Goal: Check status: Check status

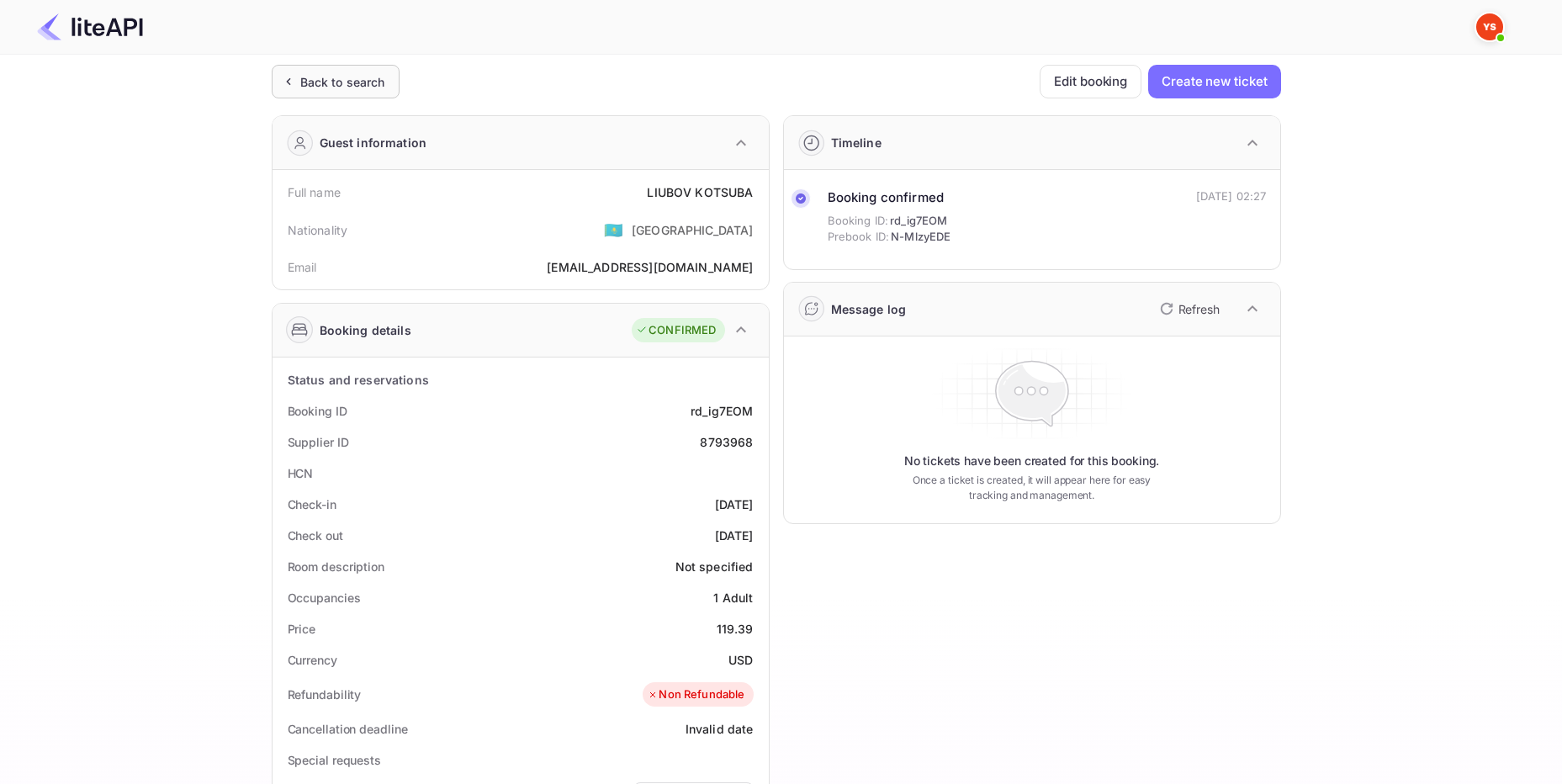
click at [368, 82] on div "Back to search" at bounding box center [343, 82] width 85 height 18
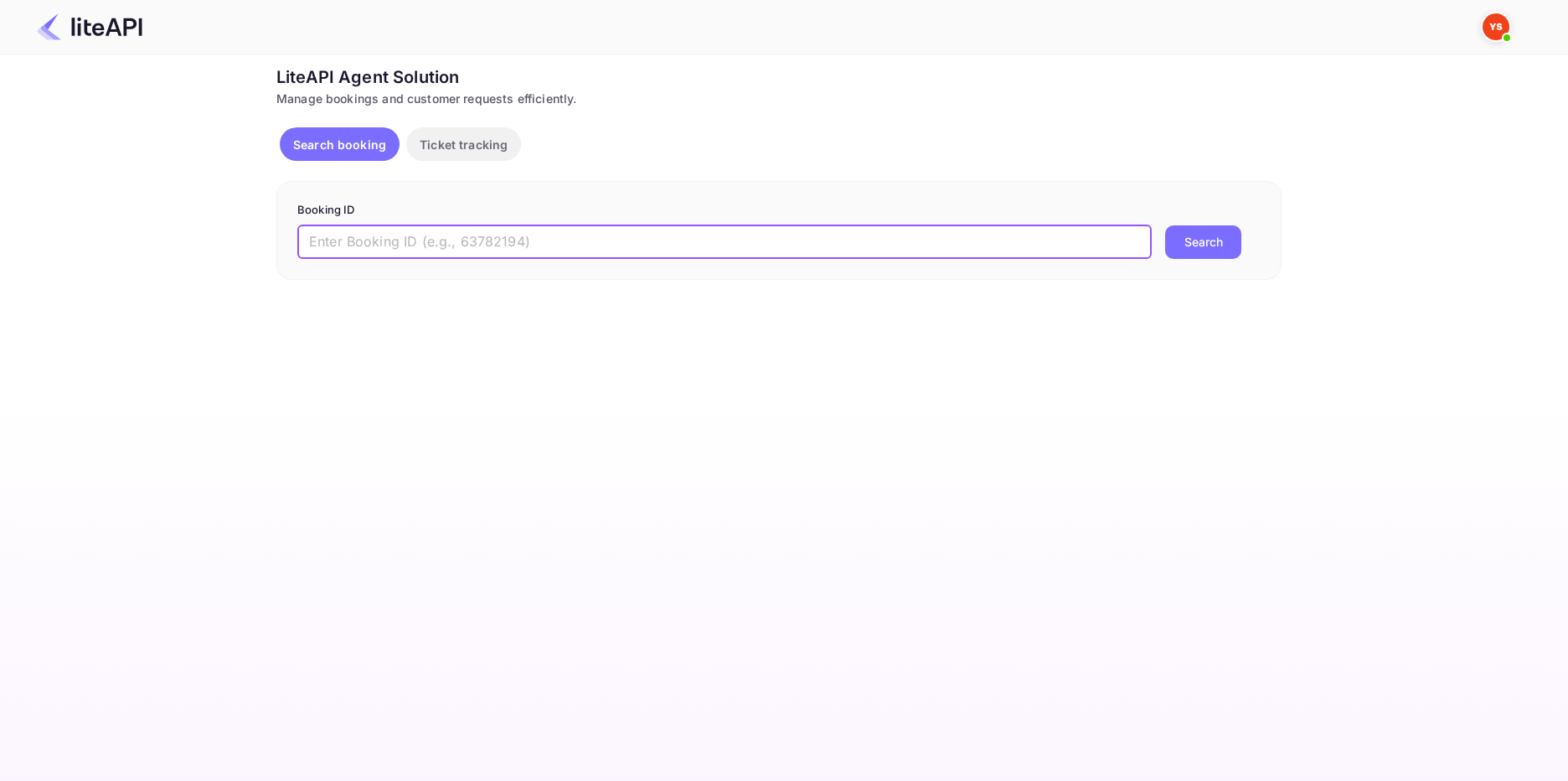
click at [381, 239] on input "text" at bounding box center [725, 243] width 855 height 34
paste input "8793968"
type input "8793968"
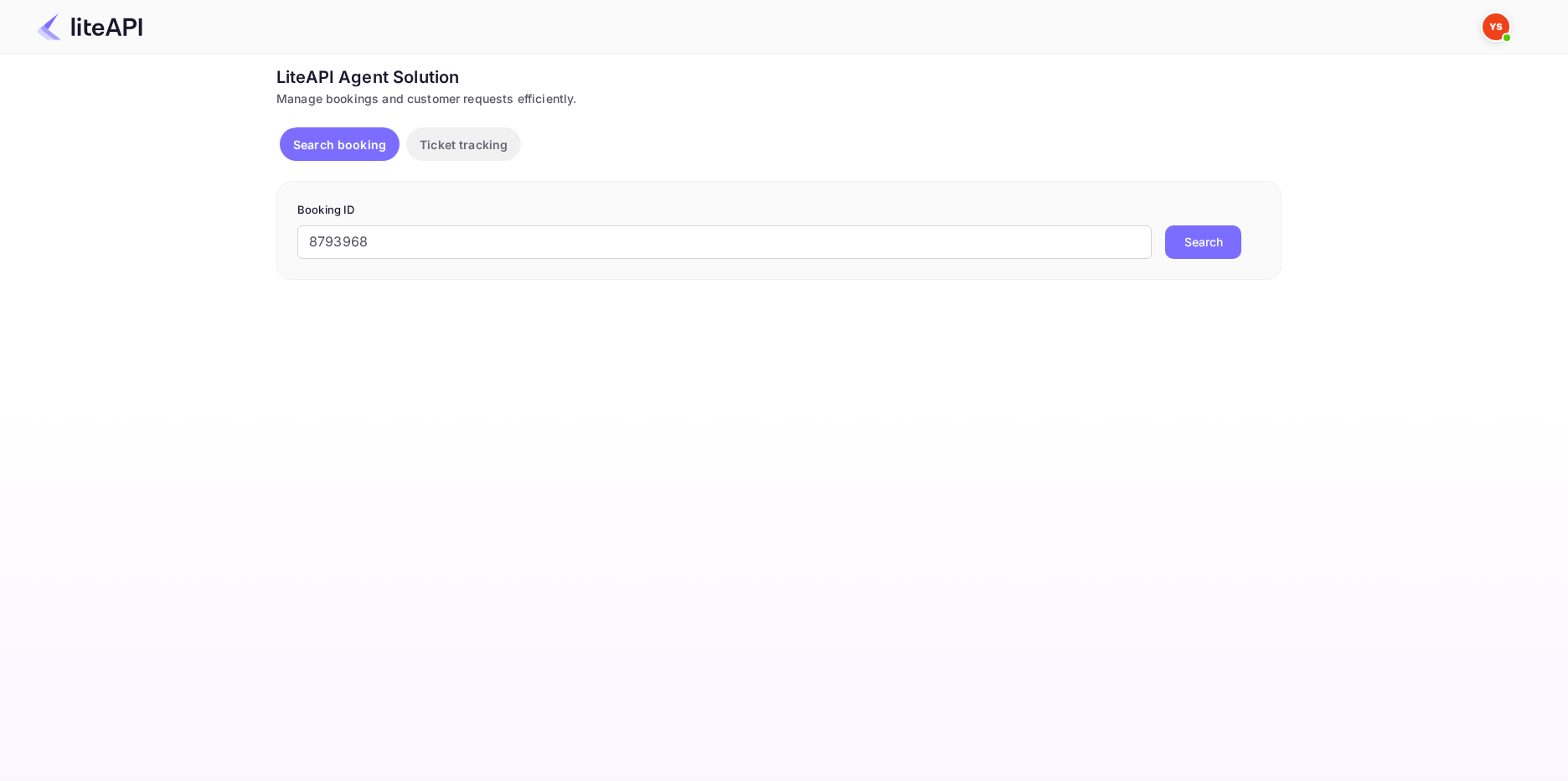
click at [1199, 242] on button "Search" at bounding box center [1204, 243] width 76 height 34
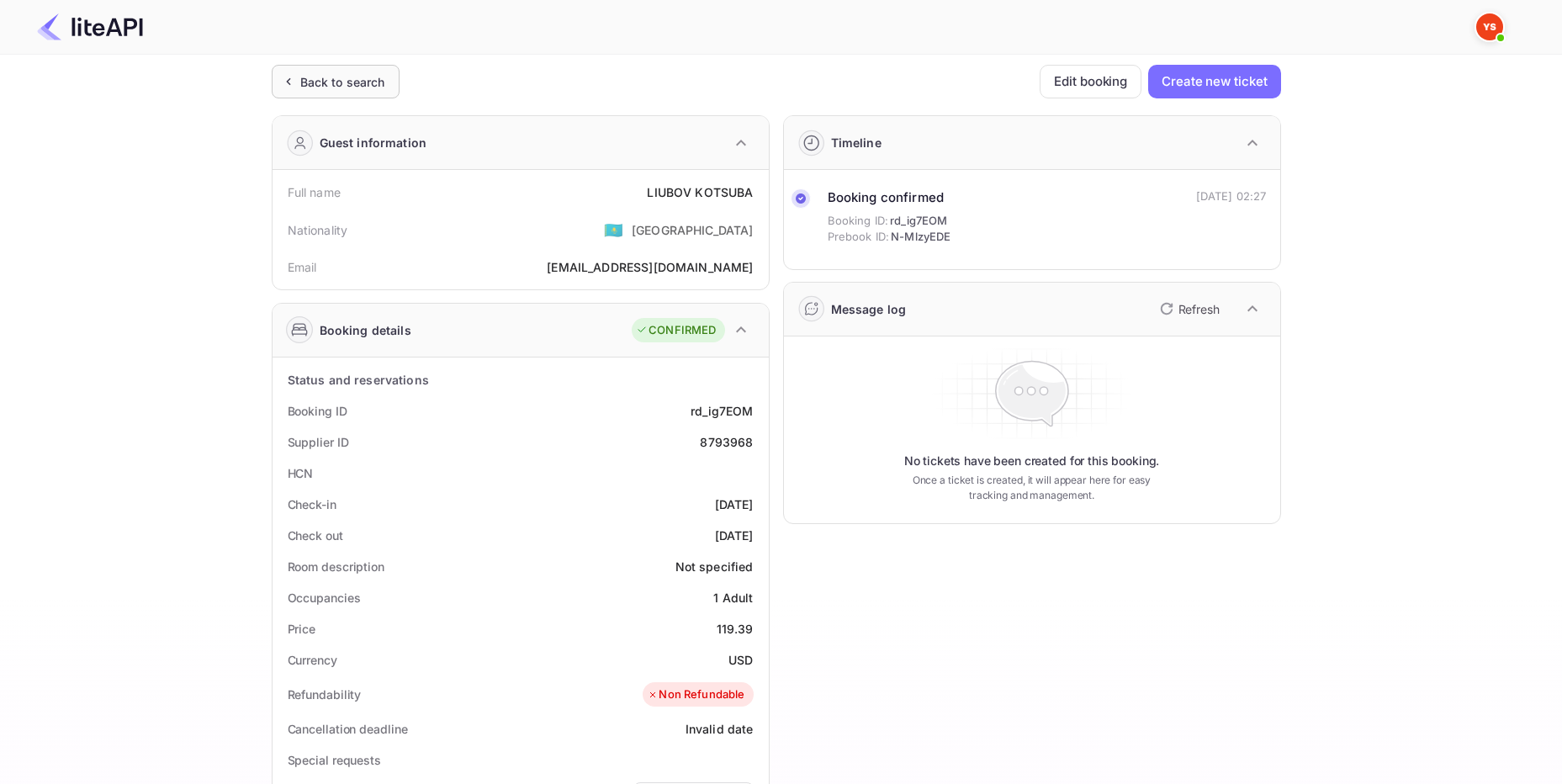
click at [314, 75] on div "Back to search" at bounding box center [343, 82] width 85 height 18
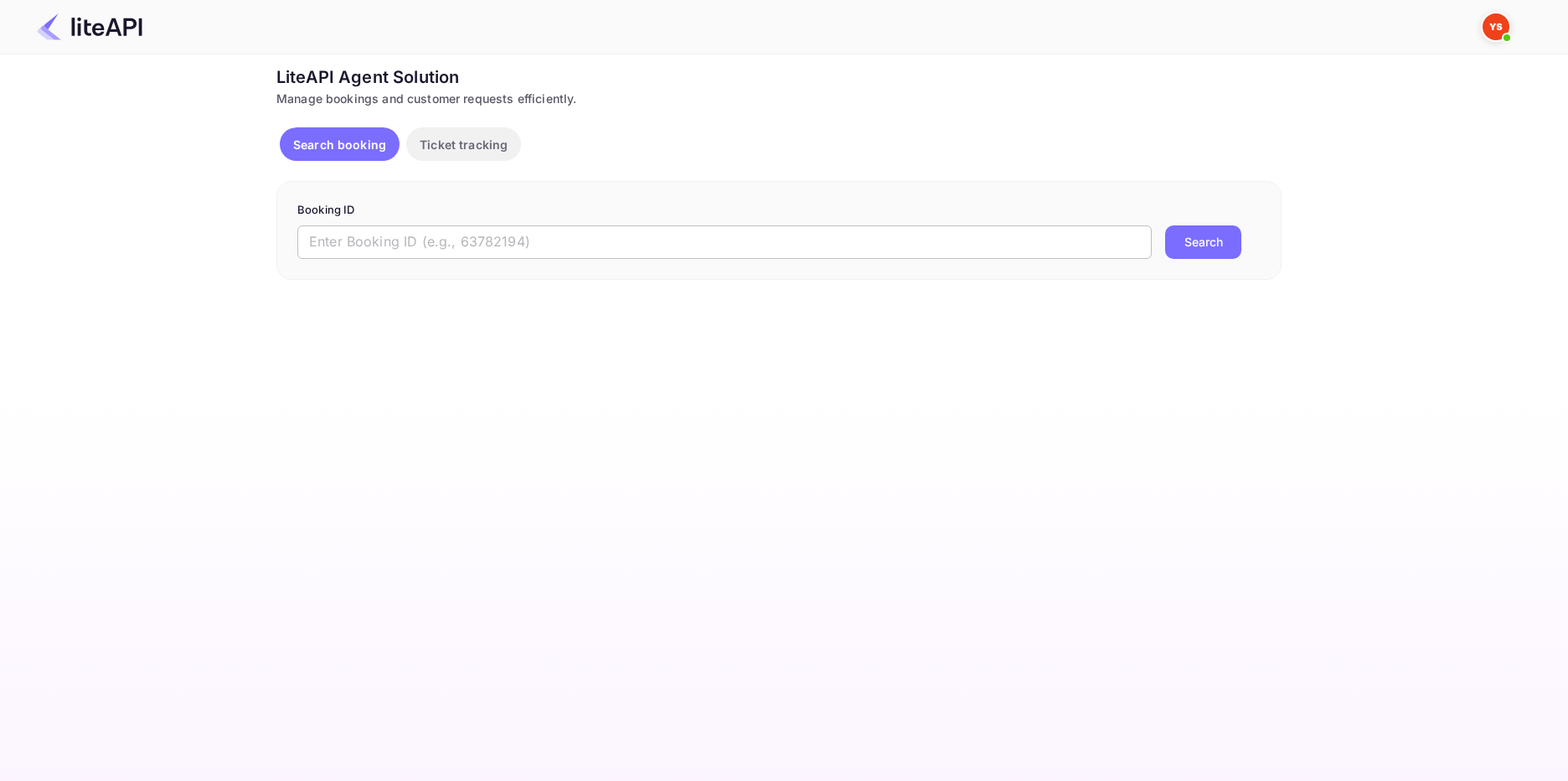
click at [354, 255] on input "text" at bounding box center [725, 243] width 855 height 34
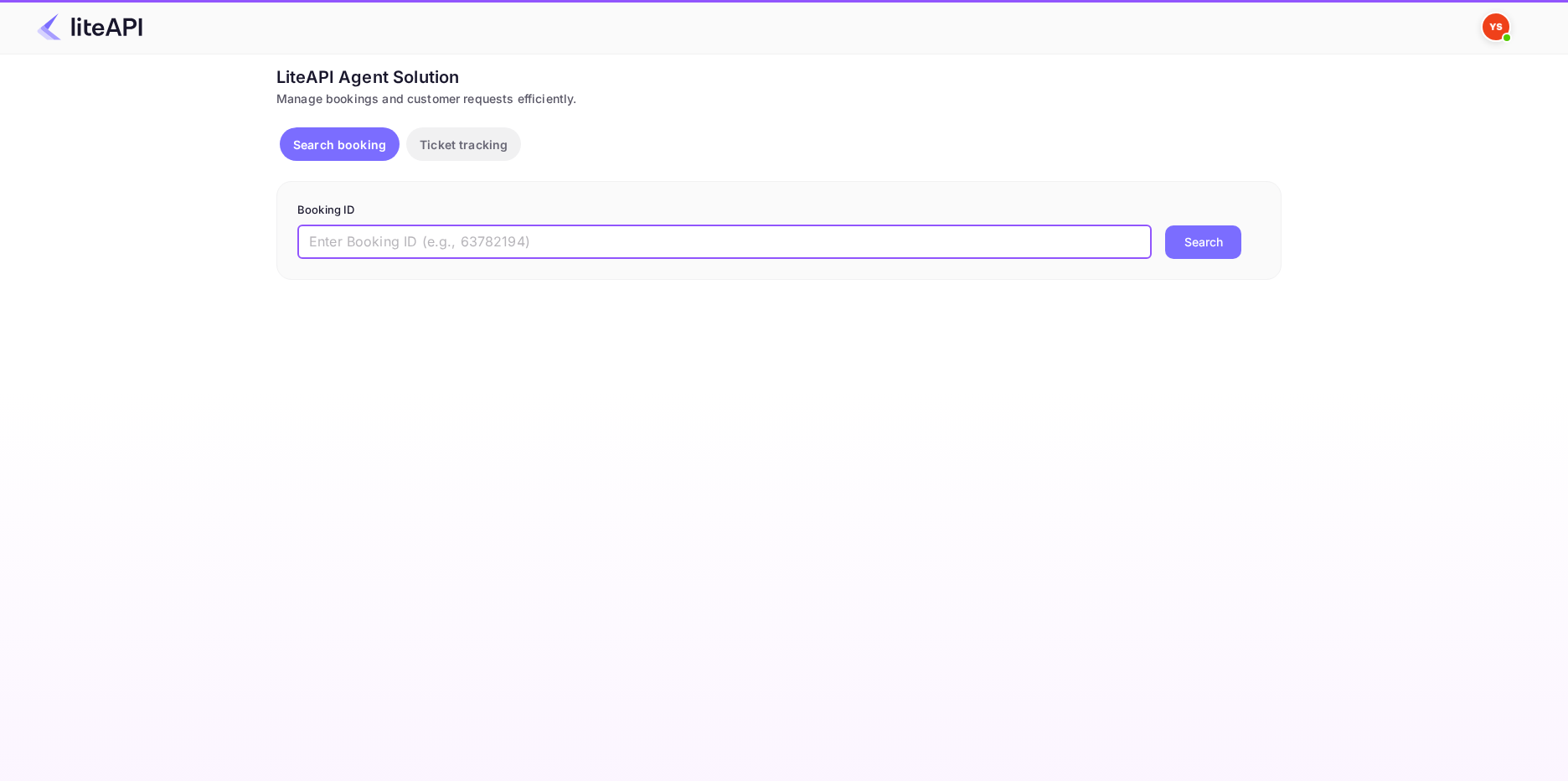
paste input "8473560"
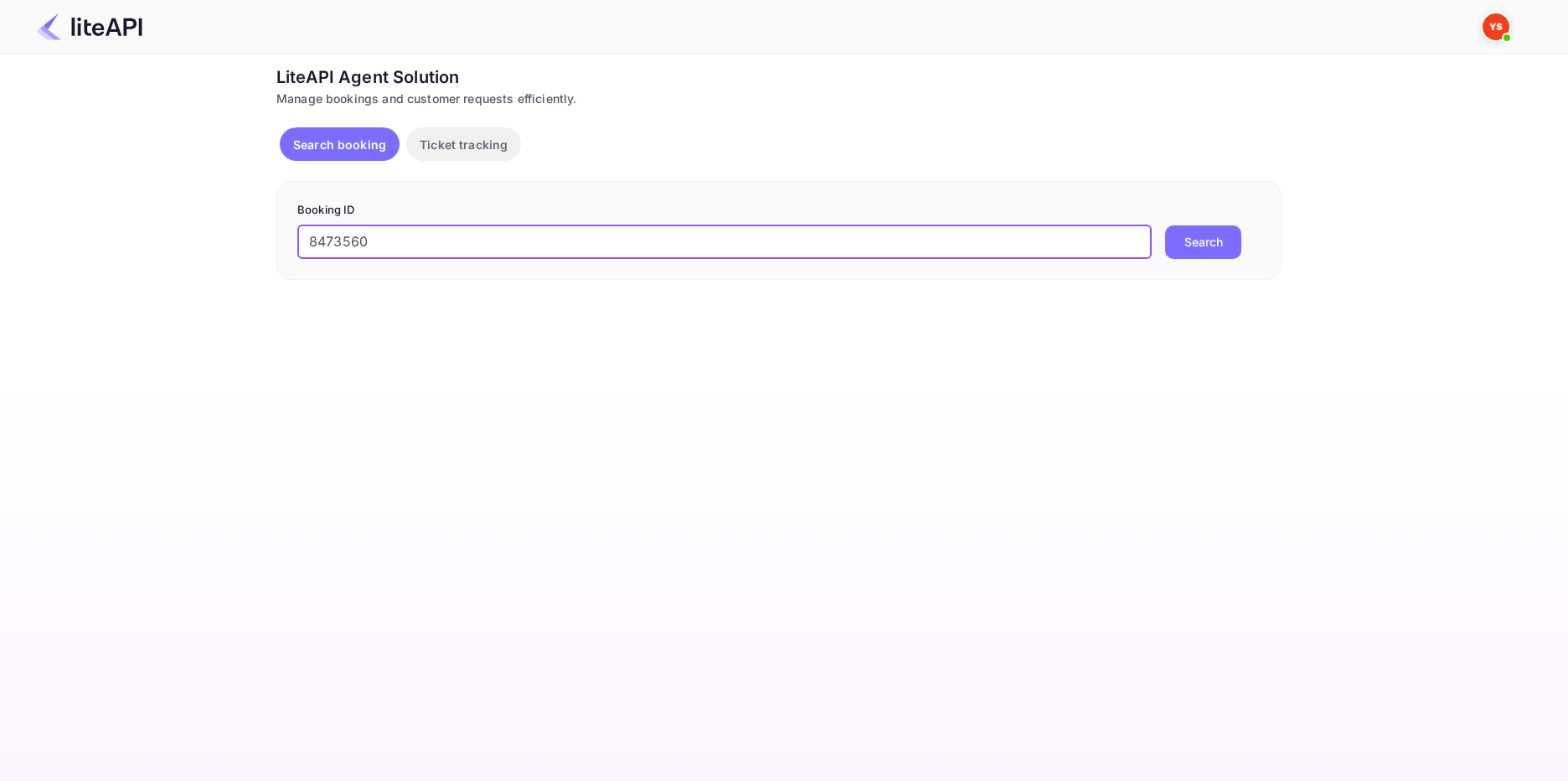
type input "8473560"
click at [1208, 245] on button "Search" at bounding box center [1204, 243] width 76 height 34
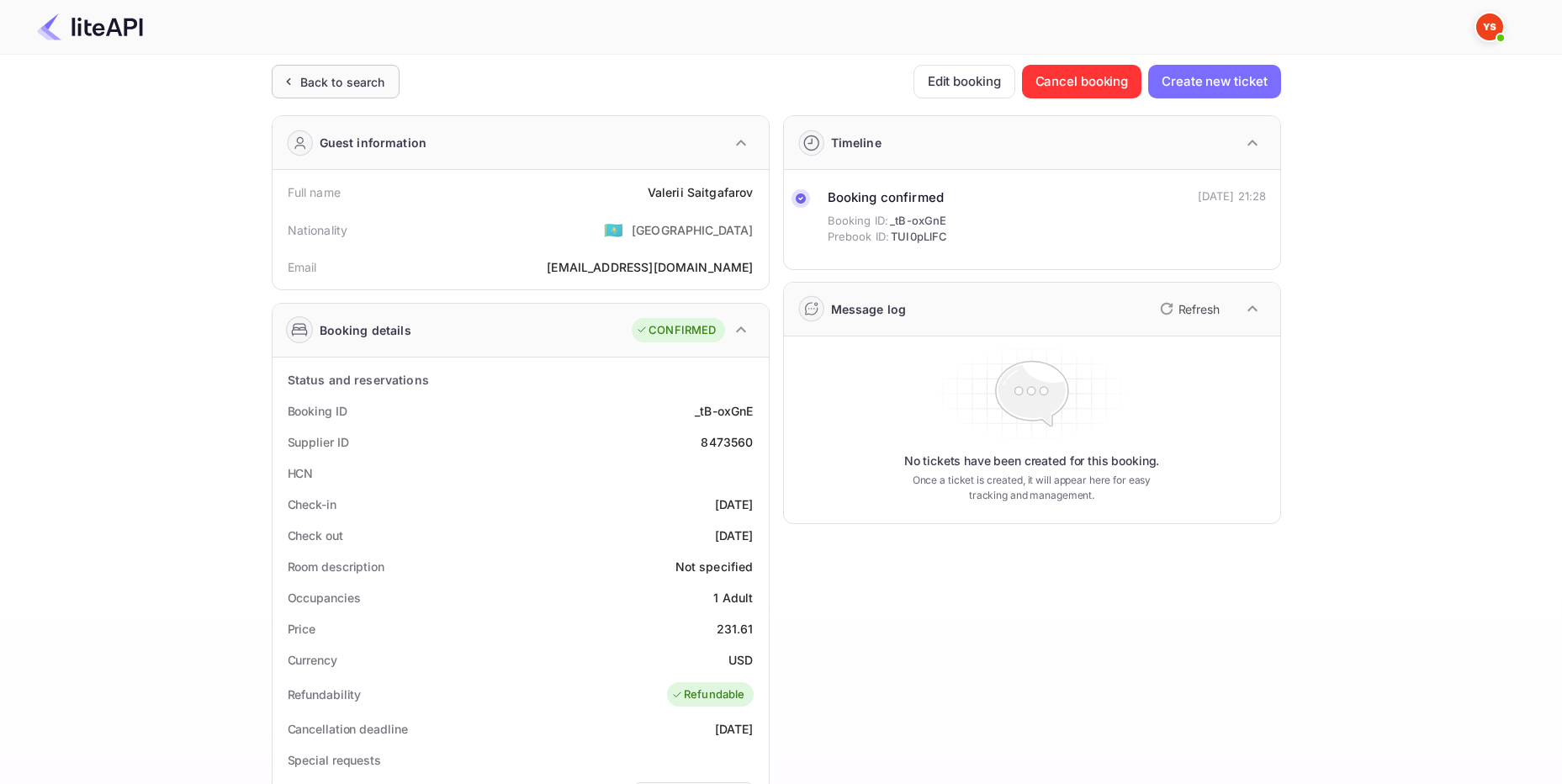
click at [362, 87] on div "Back to search" at bounding box center [343, 82] width 85 height 18
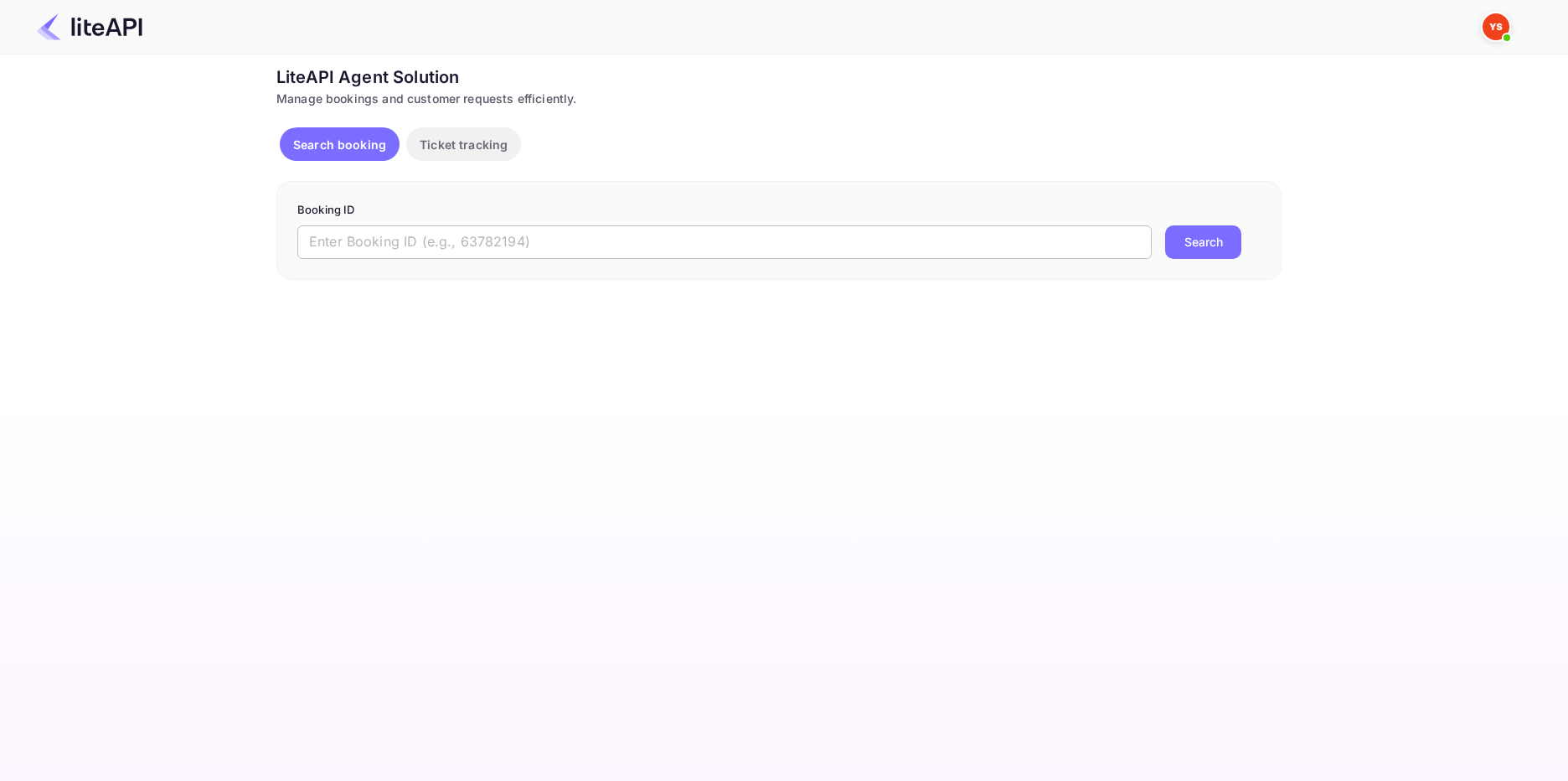
click at [435, 255] on input "text" at bounding box center [725, 243] width 855 height 34
paste input "8711836"
type input "8711836"
click at [1188, 244] on button "Search" at bounding box center [1204, 243] width 76 height 34
